Goal: Task Accomplishment & Management: Use online tool/utility

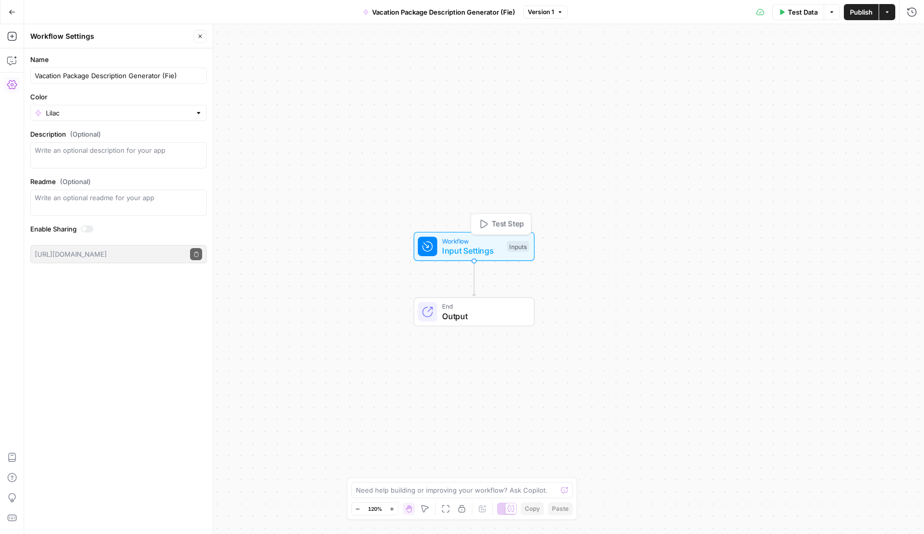
click at [451, 248] on span "Input Settings" at bounding box center [472, 251] width 60 height 12
click at [819, 71] on span "Add Field" at bounding box center [810, 69] width 29 height 10
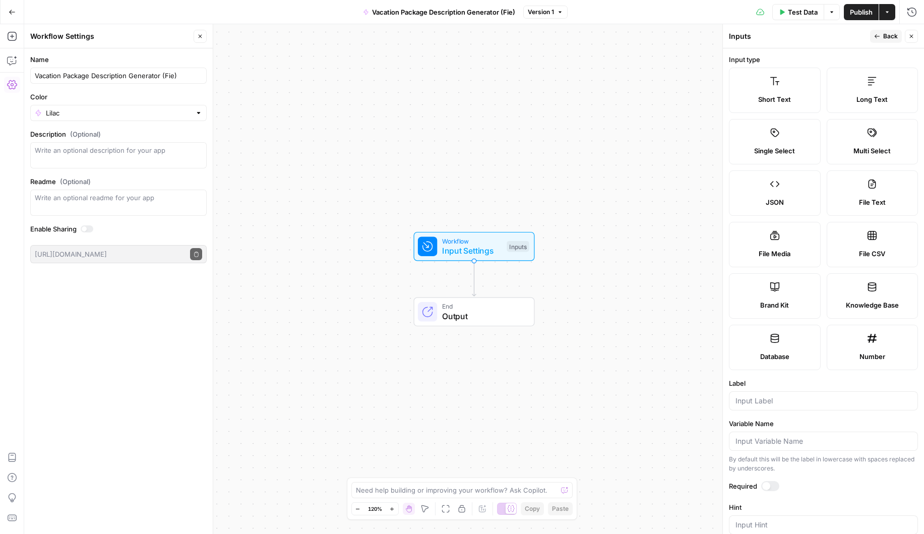
click at [789, 300] on div "Brand Kit" at bounding box center [775, 305] width 75 height 10
type input "Brand Kit"
type input "brand_kit"
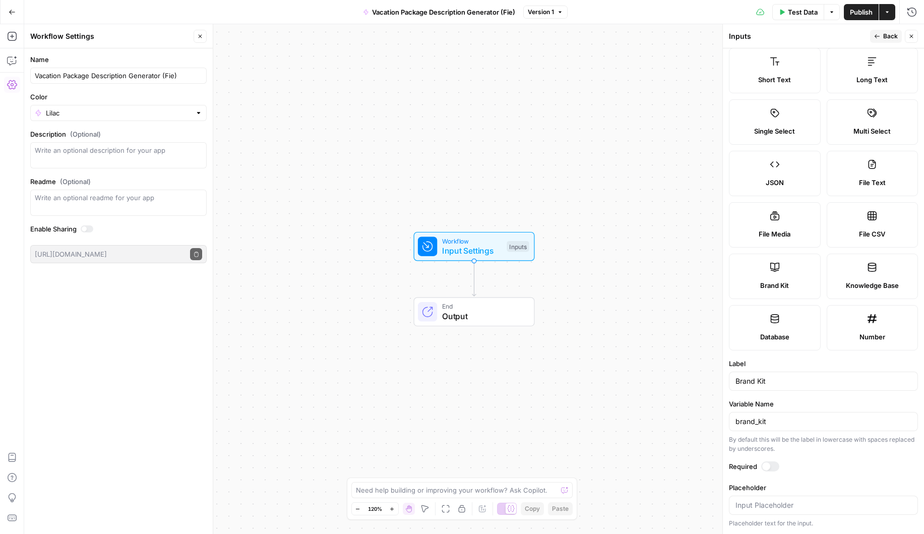
click at [777, 467] on div at bounding box center [770, 466] width 18 height 10
click at [549, 276] on div "Workflow Input Settings Inputs End Output" at bounding box center [474, 279] width 900 height 510
click at [771, 72] on label "Short Text" at bounding box center [775, 70] width 92 height 45
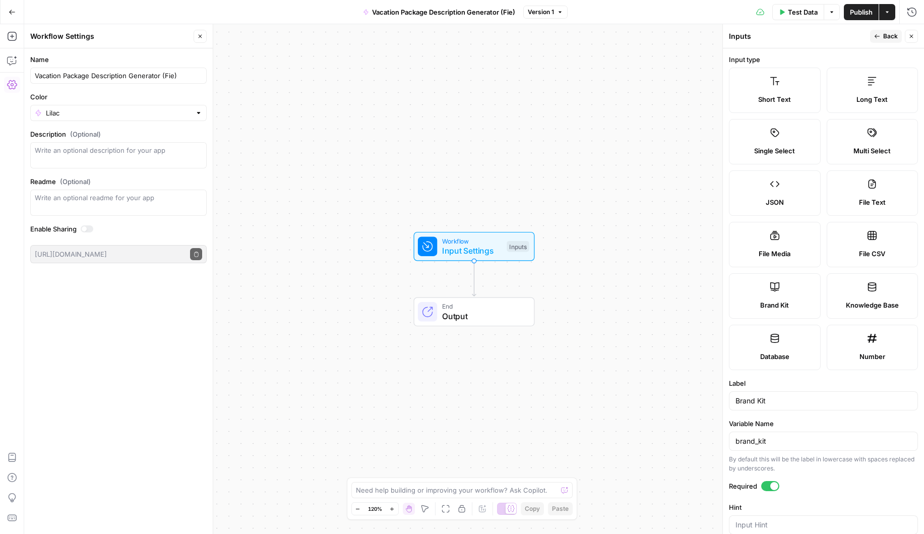
click at [877, 34] on icon "button" at bounding box center [877, 36] width 6 height 6
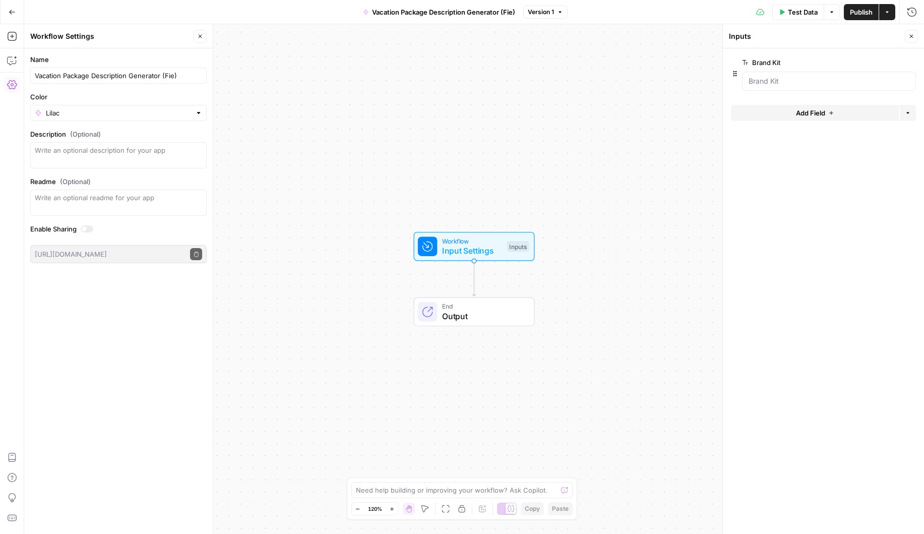
click at [800, 114] on span "Add Field" at bounding box center [810, 113] width 29 height 10
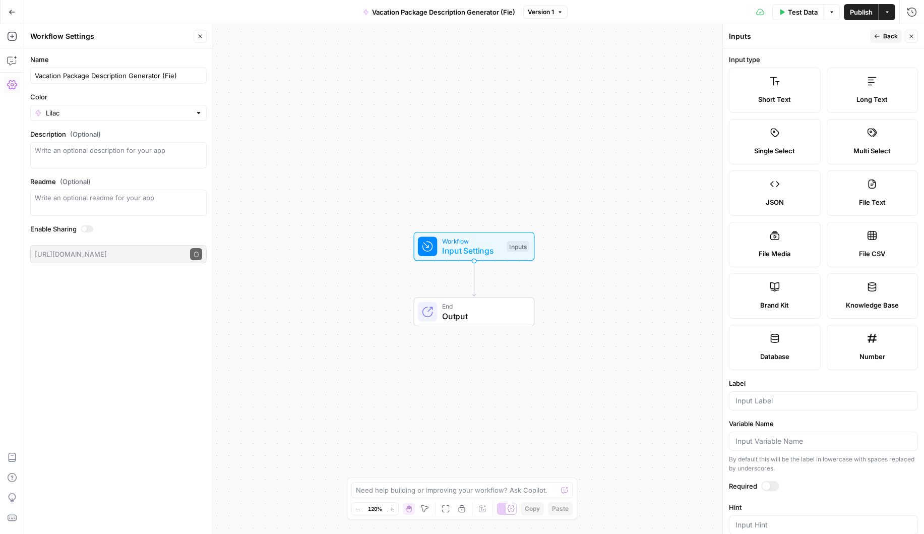
click at [769, 96] on span "Short Text" at bounding box center [774, 99] width 33 height 10
click at [763, 400] on input "Label" at bounding box center [824, 401] width 176 height 10
type input "City"
click at [883, 37] on button "Back" at bounding box center [886, 36] width 32 height 13
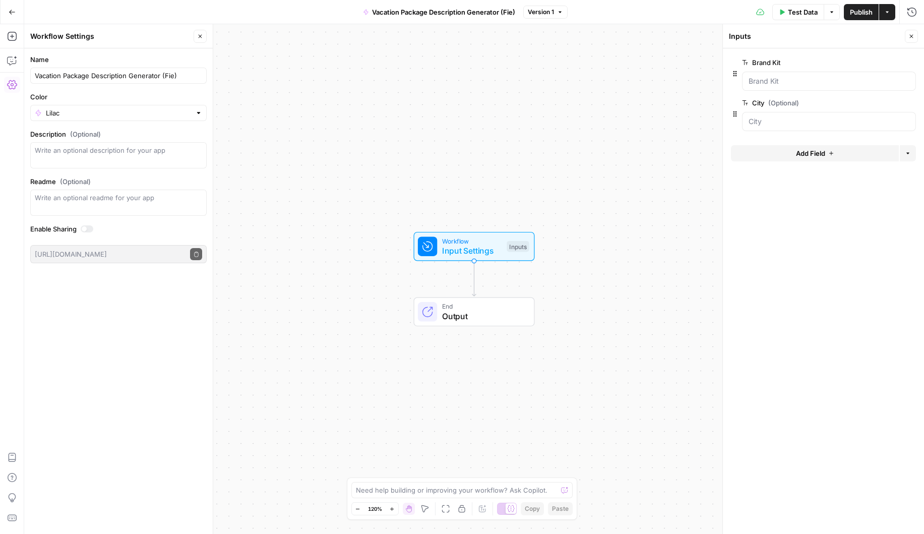
click at [578, 293] on div "Workflow Input Settings Inputs End Output" at bounding box center [474, 279] width 900 height 510
click at [830, 14] on icon "button" at bounding box center [832, 12] width 6 height 6
click at [802, 11] on span "Test Data" at bounding box center [803, 12] width 30 height 10
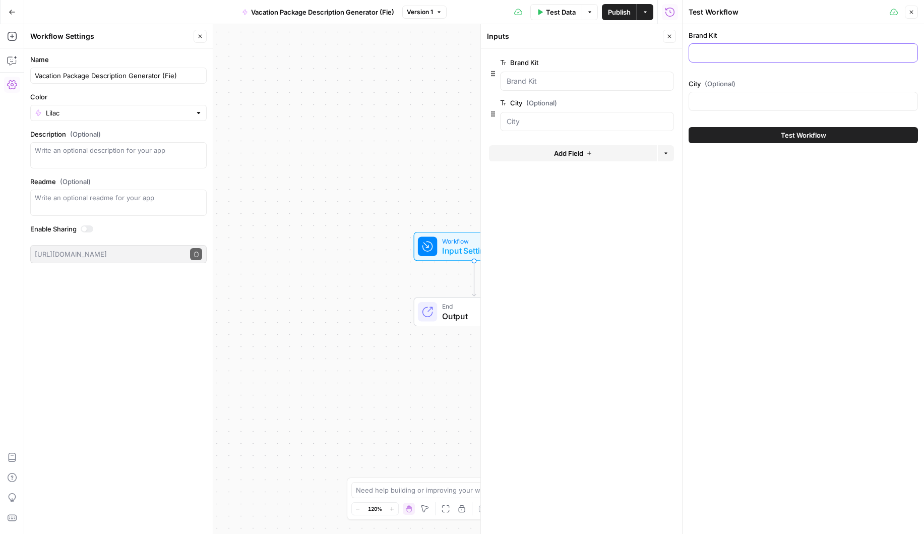
click at [771, 50] on input "Brand Kit" at bounding box center [803, 53] width 216 height 10
click at [736, 56] on input "Brand Kit" at bounding box center [803, 53] width 216 height 10
click at [720, 52] on input "Brand Kit" at bounding box center [803, 53] width 216 height 10
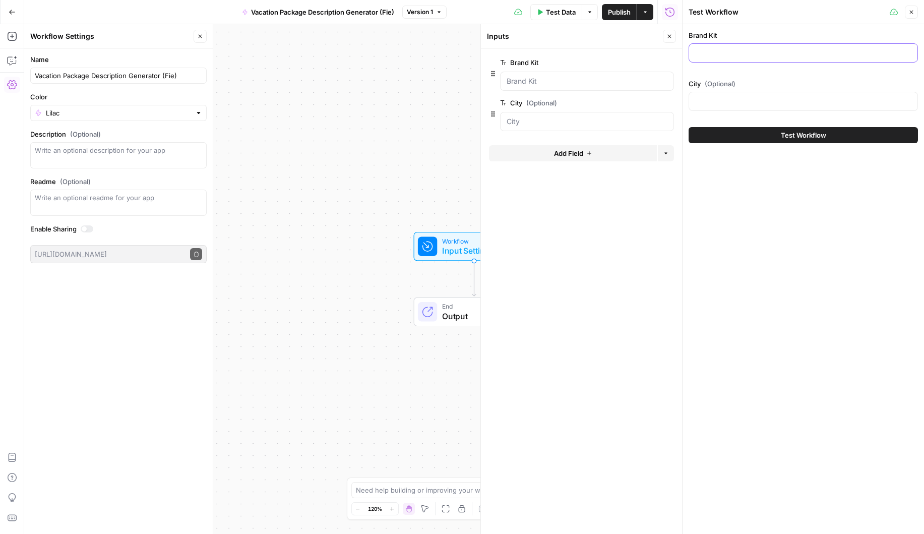
click at [720, 52] on input "Brand Kit" at bounding box center [803, 53] width 216 height 10
click at [724, 102] on input "City (Optional)" at bounding box center [803, 101] width 216 height 10
click at [719, 44] on div at bounding box center [803, 52] width 229 height 19
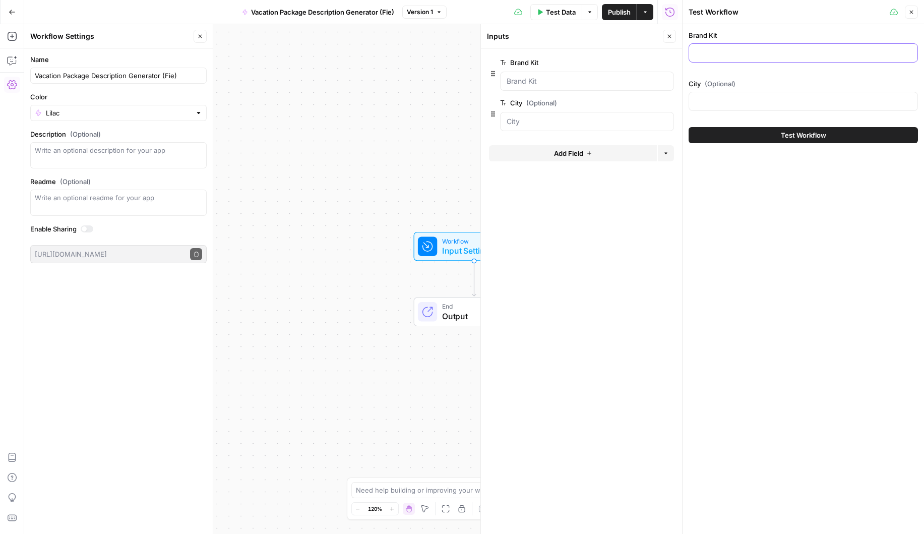
click at [719, 55] on input "Brand Kit" at bounding box center [803, 53] width 216 height 10
click at [587, 13] on icon "button" at bounding box center [590, 12] width 6 height 6
click at [568, 32] on span "Run Test" at bounding box center [561, 36] width 44 height 10
click at [423, 102] on div "Workflow Input Settings Inputs End Output" at bounding box center [353, 279] width 658 height 510
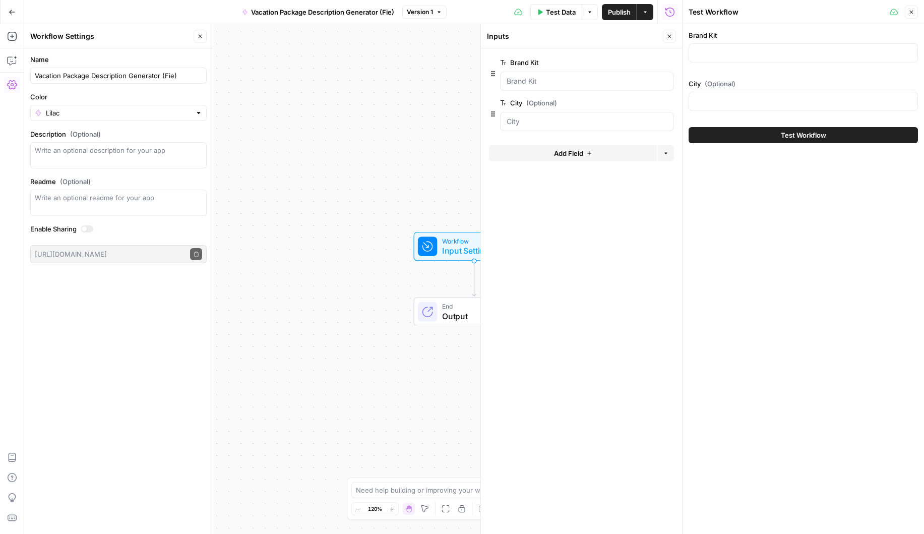
click at [915, 14] on button "Close" at bounding box center [911, 12] width 13 height 13
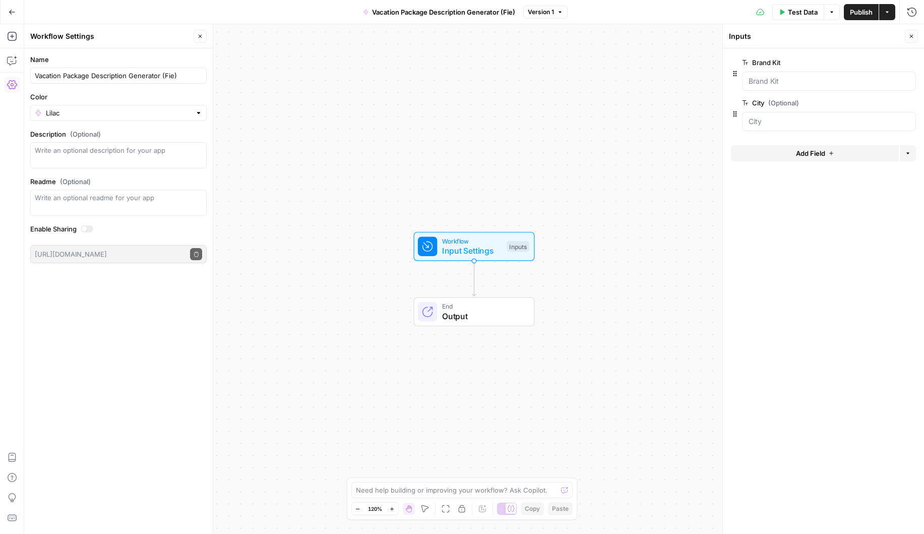
click at [859, 12] on span "Publish" at bounding box center [861, 12] width 23 height 10
click at [817, 10] on button "Test Data" at bounding box center [799, 12] width 52 height 16
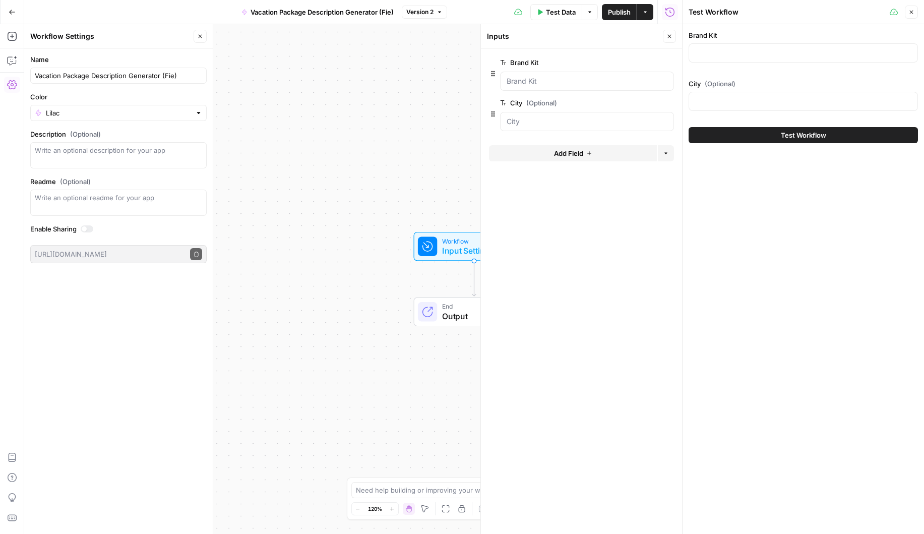
click at [784, 47] on div at bounding box center [803, 52] width 229 height 19
click at [786, 47] on div at bounding box center [803, 52] width 229 height 19
click at [320, 118] on div "Workflow Input Settings Inputs End Output" at bounding box center [353, 279] width 658 height 510
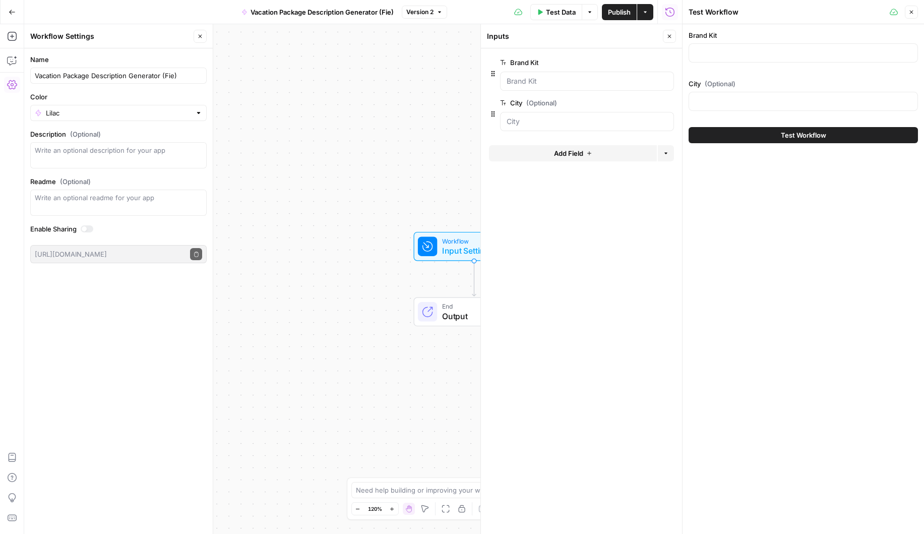
click at [915, 13] on button "Close" at bounding box center [911, 12] width 13 height 13
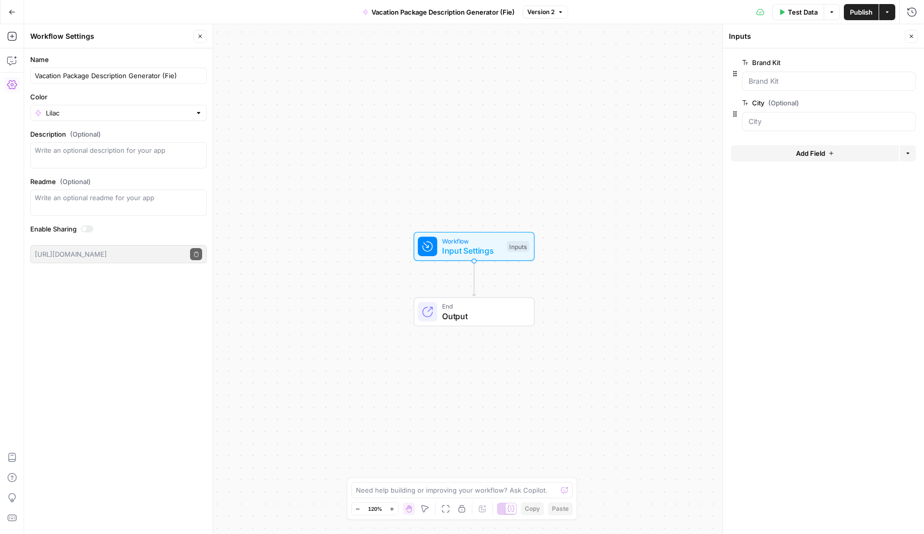
click at [476, 280] on icon "Edge from start to end" at bounding box center [474, 278] width 4 height 35
click at [834, 19] on button "Options" at bounding box center [832, 12] width 16 height 16
click at [476, 282] on icon "Edge from start to end" at bounding box center [474, 278] width 4 height 35
click at [204, 42] on button "Close" at bounding box center [200, 36] width 13 height 13
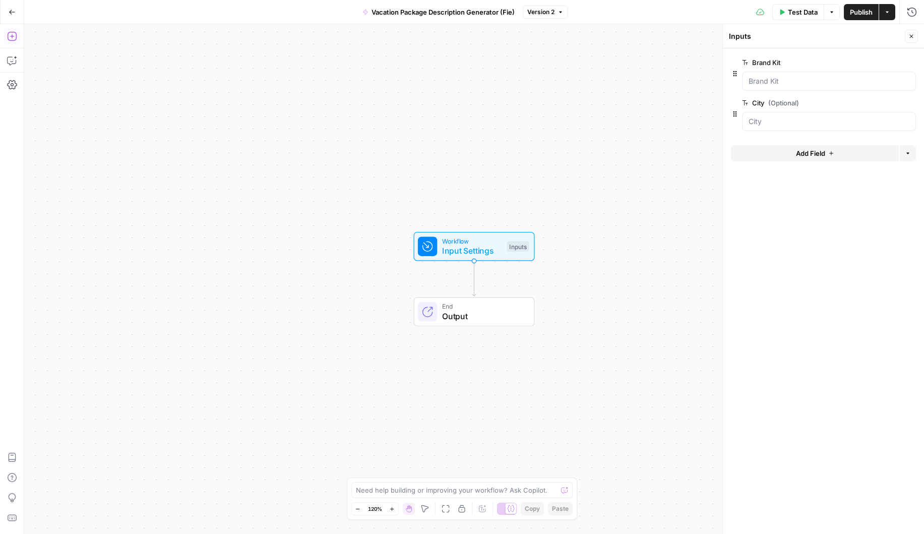
click at [12, 36] on icon "button" at bounding box center [11, 36] width 9 height 9
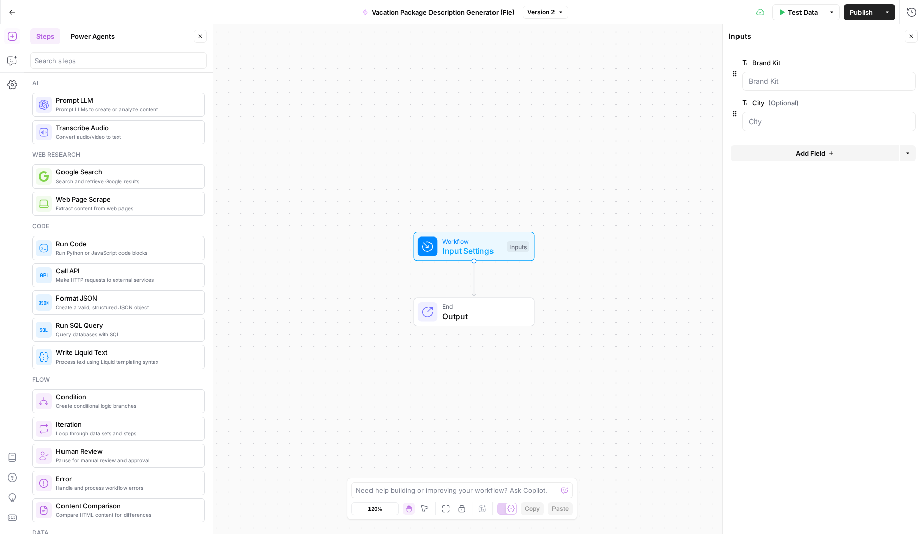
click at [111, 107] on span "Prompt LLMs to create or analyze content" at bounding box center [126, 109] width 140 height 8
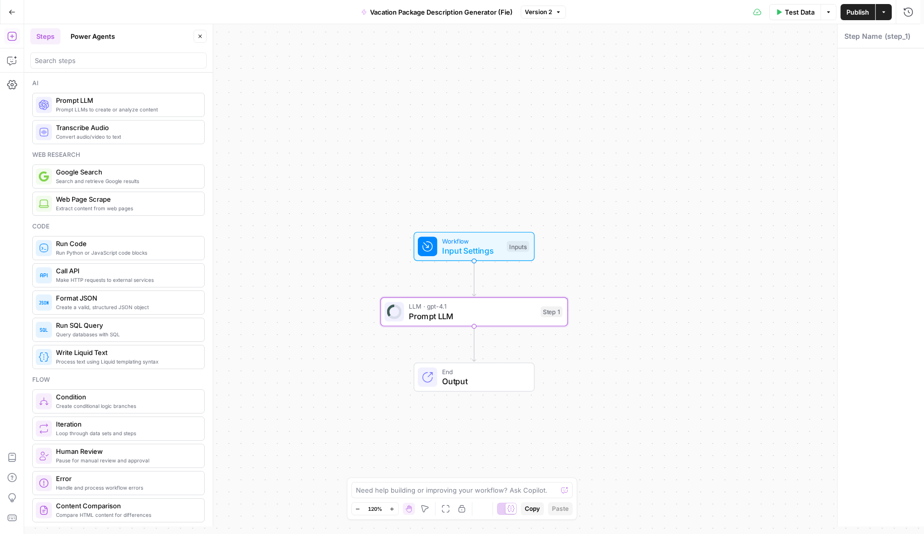
type textarea "Prompt LLM"
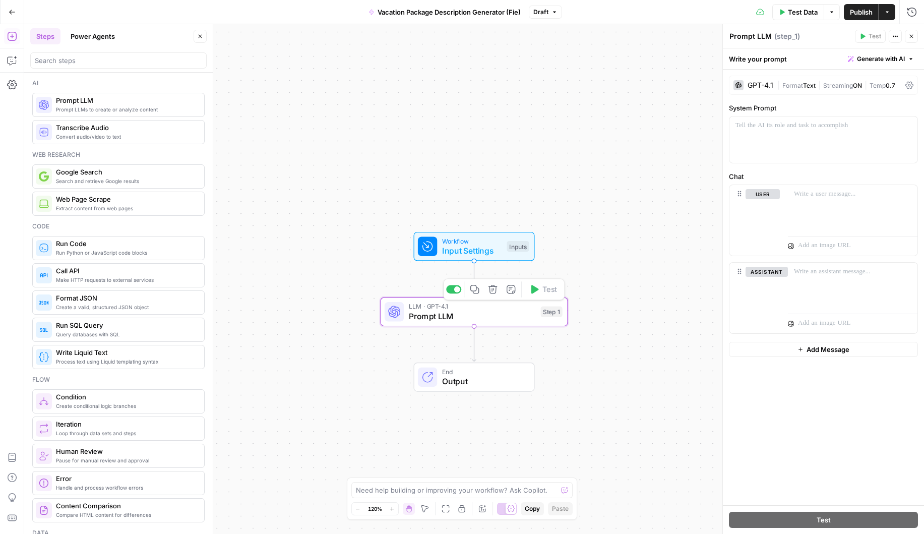
click at [431, 309] on span "LLM · GPT-4.1" at bounding box center [472, 307] width 127 height 10
click at [551, 318] on div "LLM · GPT-4.1 Prompt LLM Step 1 Copy step Delete step Add Note Test" at bounding box center [474, 312] width 178 height 21
click at [820, 197] on p "To enrich screen reader interactions, please activate Accessibility in Grammarl…" at bounding box center [852, 194] width 117 height 10
click at [759, 131] on div "To enrich screen reader interactions, please activate Accessibility in Grammarl…" at bounding box center [824, 139] width 188 height 46
click at [747, 137] on div "To enrich screen reader interactions, please activate Accessibility in Grammarl…" at bounding box center [824, 139] width 188 height 46
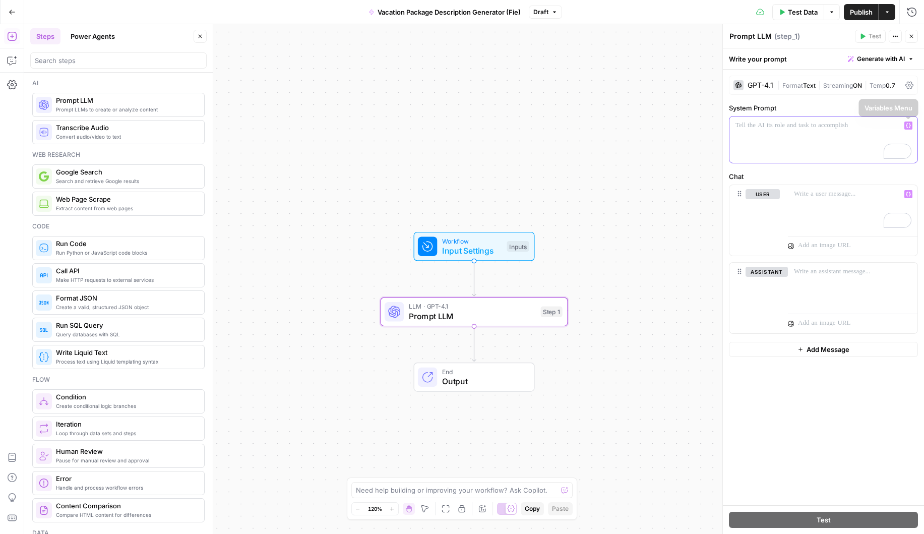
click at [910, 125] on icon "button" at bounding box center [908, 126] width 5 height 5
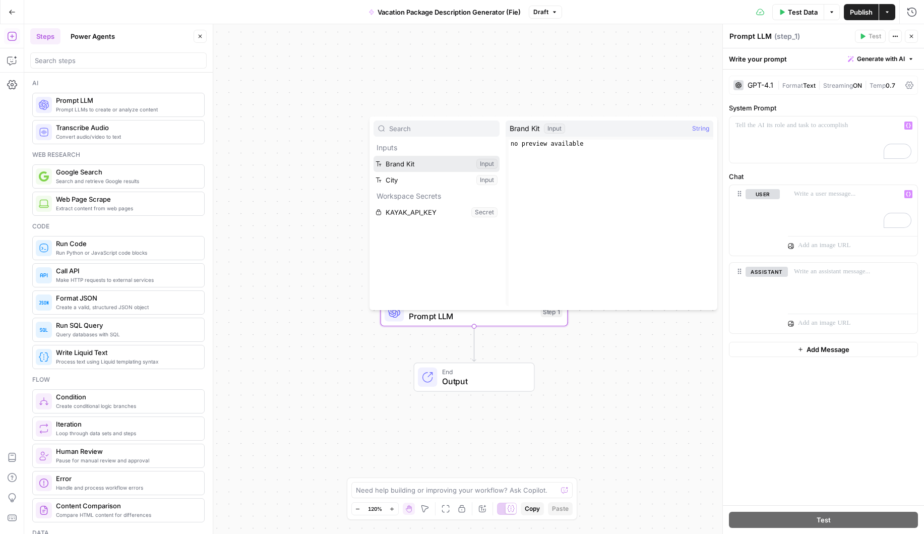
click at [443, 164] on button "Select variable Brand Kit" at bounding box center [437, 164] width 126 height 16
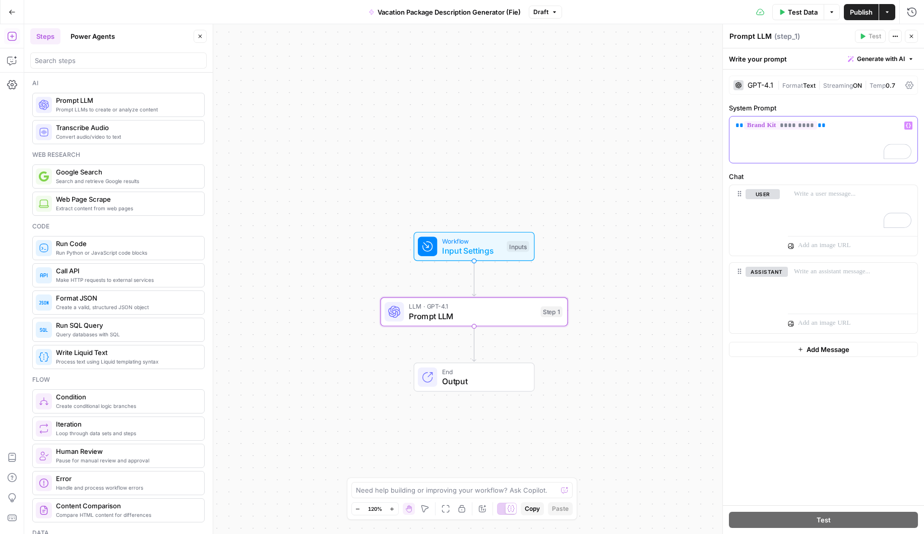
click at [905, 126] on button "Variables Menu" at bounding box center [909, 126] width 8 height 8
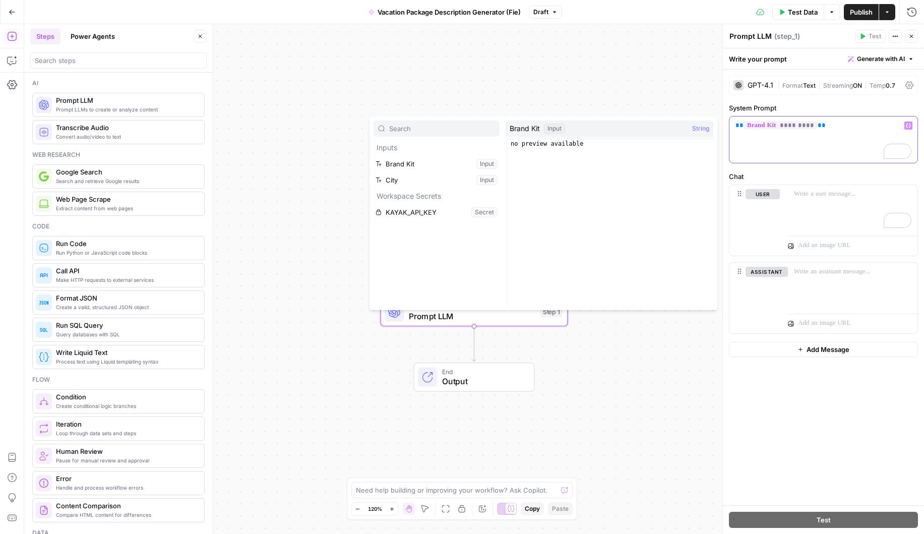
click at [813, 156] on div "** ********* **" at bounding box center [824, 139] width 188 height 46
